Goal: Navigation & Orientation: Find specific page/section

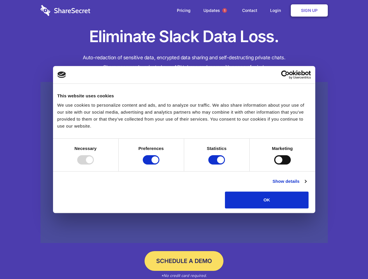
click at [94, 165] on div at bounding box center [85, 159] width 17 height 9
click at [159, 165] on input "Preferences" at bounding box center [151, 159] width 17 height 9
checkbox input "false"
click at [217, 165] on input "Statistics" at bounding box center [216, 159] width 17 height 9
checkbox input "false"
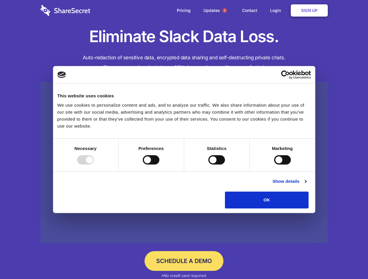
click at [274, 165] on input "Marketing" at bounding box center [282, 159] width 17 height 9
checkbox input "true"
click at [306, 185] on link "Show details" at bounding box center [289, 181] width 34 height 7
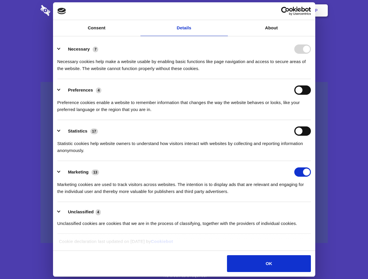
click at [311, 72] on div "Necessary 7 Necessary cookies help make a website usable by enabling basic func…" at bounding box center [183, 59] width 253 height 28
click at [224, 10] on span "1" at bounding box center [224, 10] width 5 height 5
